Goal: Find specific page/section: Find specific page/section

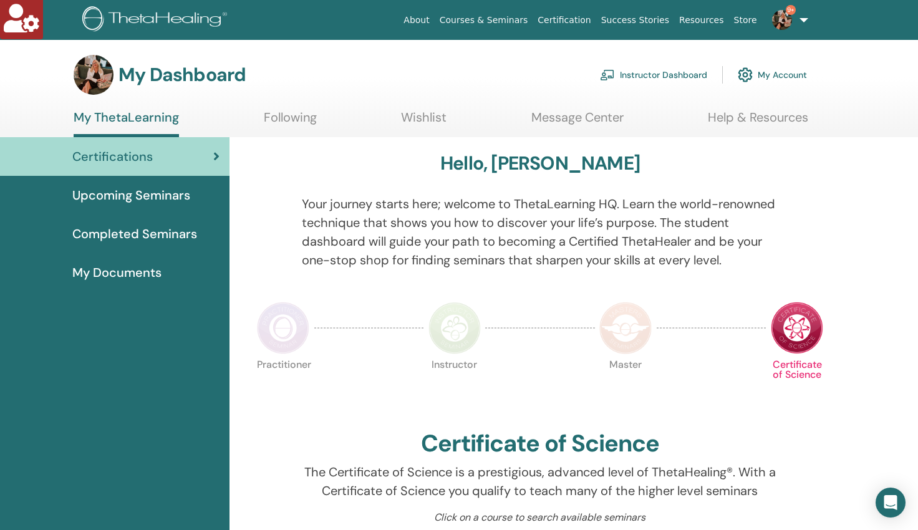
click at [651, 77] on link "Instructor Dashboard" at bounding box center [653, 74] width 107 height 27
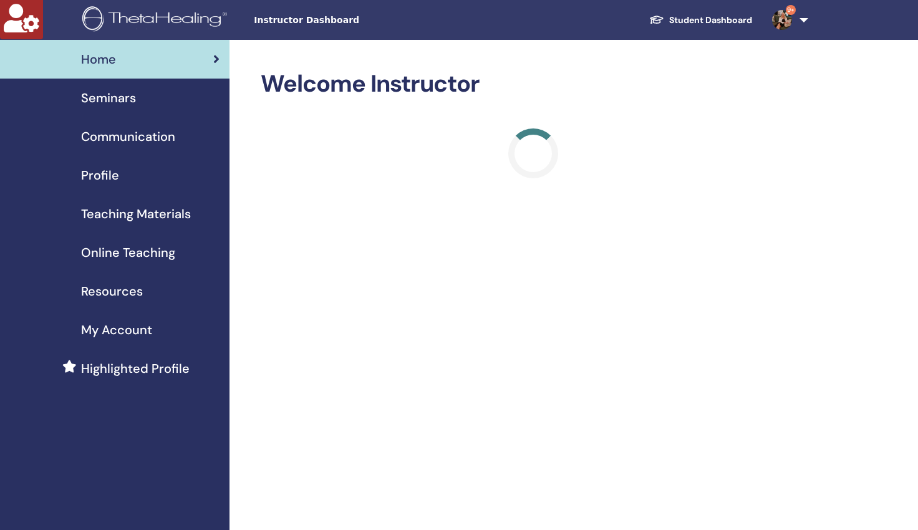
click at [111, 101] on span "Seminars" at bounding box center [108, 98] width 55 height 19
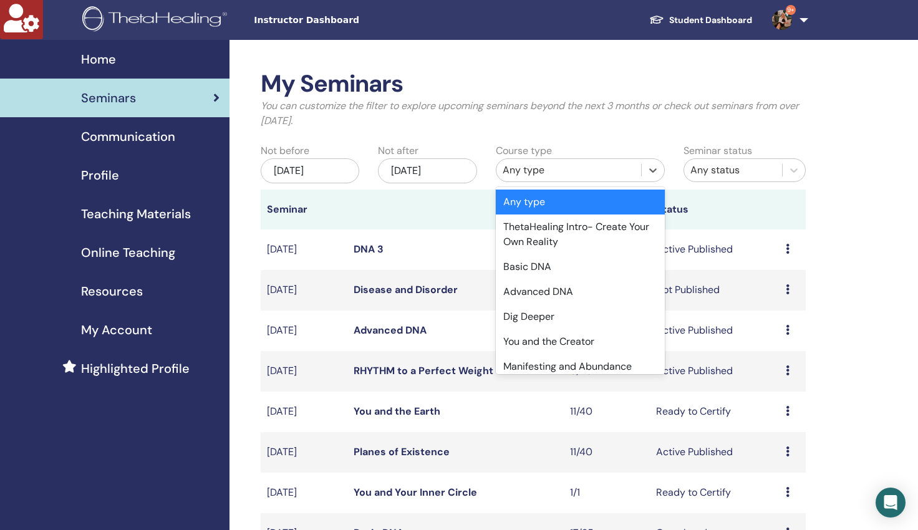
click at [533, 171] on div "Any type" at bounding box center [569, 170] width 132 height 15
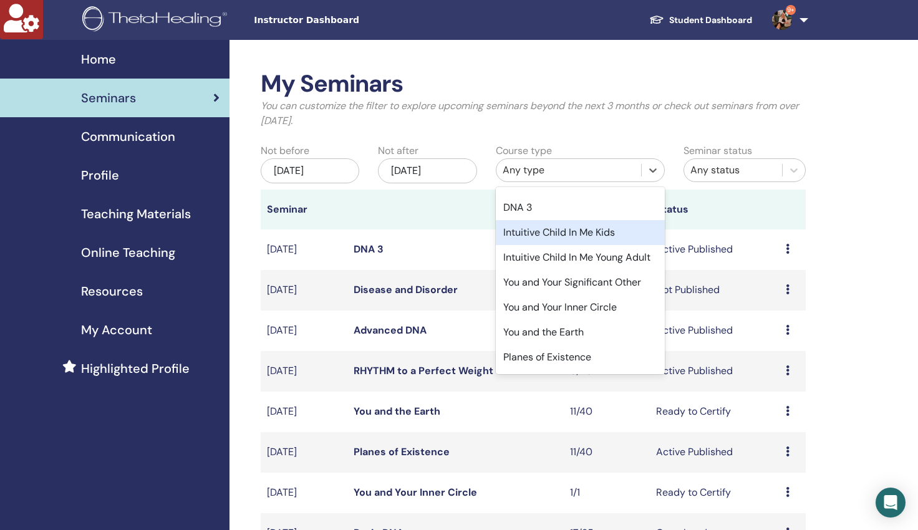
scroll to position [295, 0]
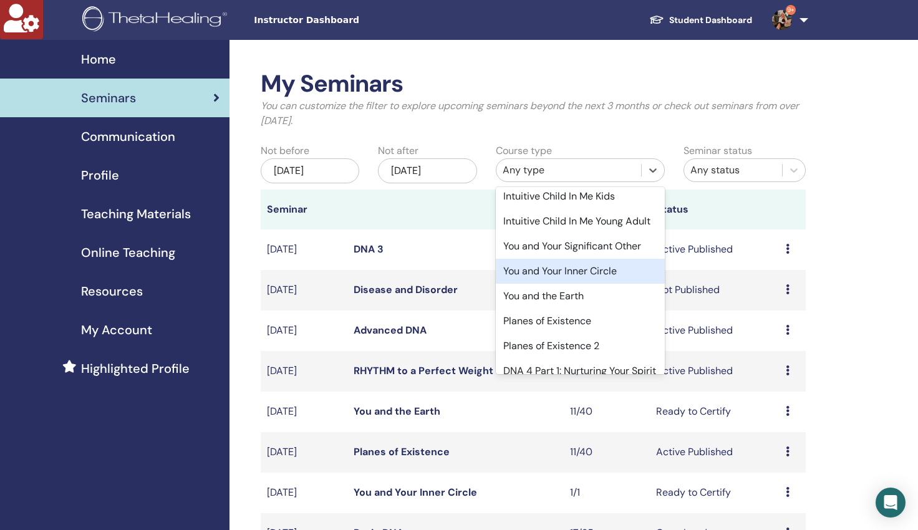
click at [539, 284] on div "You and Your Inner Circle" at bounding box center [580, 271] width 169 height 25
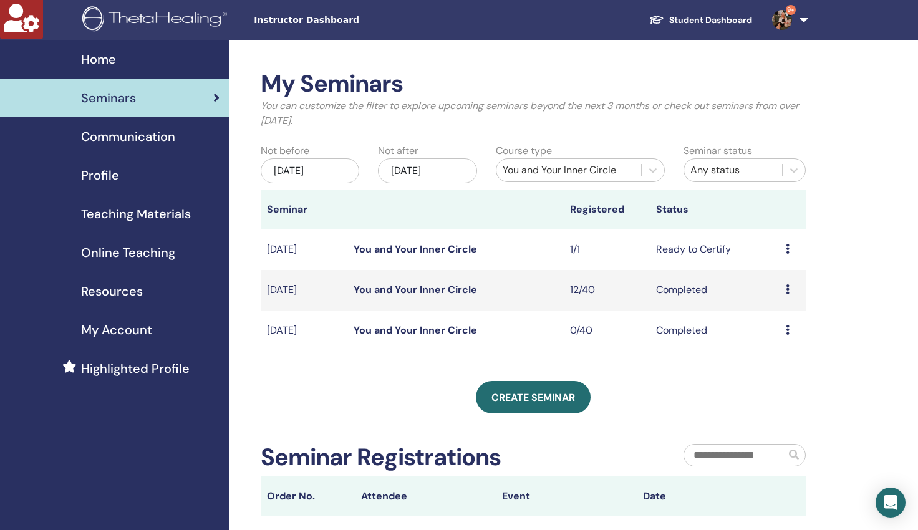
click at [787, 331] on icon at bounding box center [788, 330] width 4 height 10
click at [425, 330] on link "You and Your Inner Circle" at bounding box center [416, 330] width 124 height 13
